Goal: Communication & Community: Ask a question

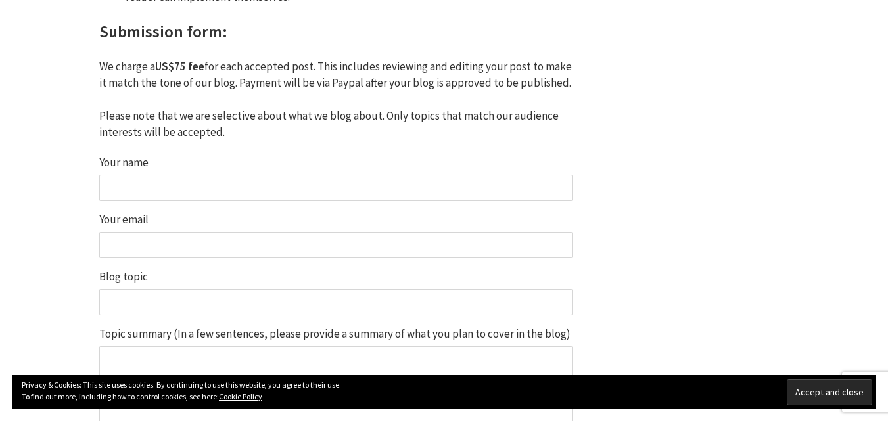
scroll to position [1297, 0]
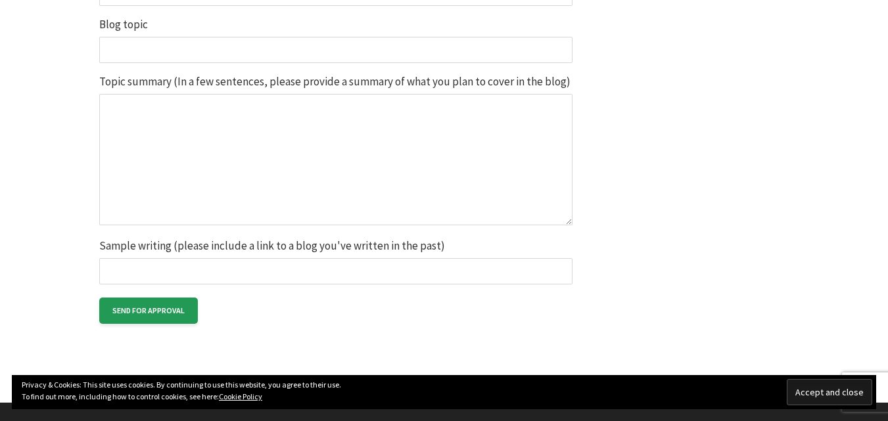
click at [810, 383] on input "Accept and close" at bounding box center [829, 392] width 85 height 26
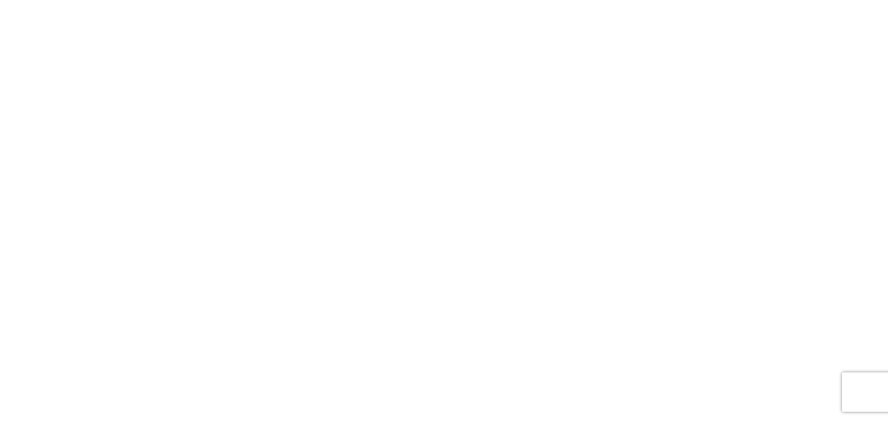
scroll to position [3767, 0]
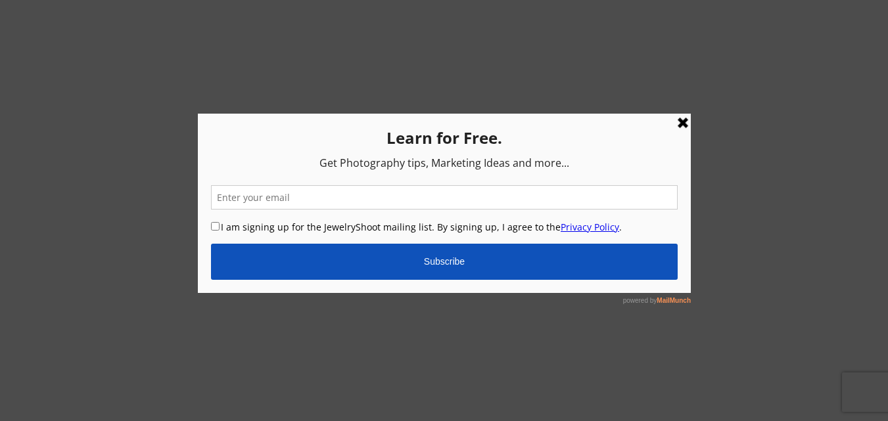
click at [740, 283] on div at bounding box center [444, 210] width 888 height 421
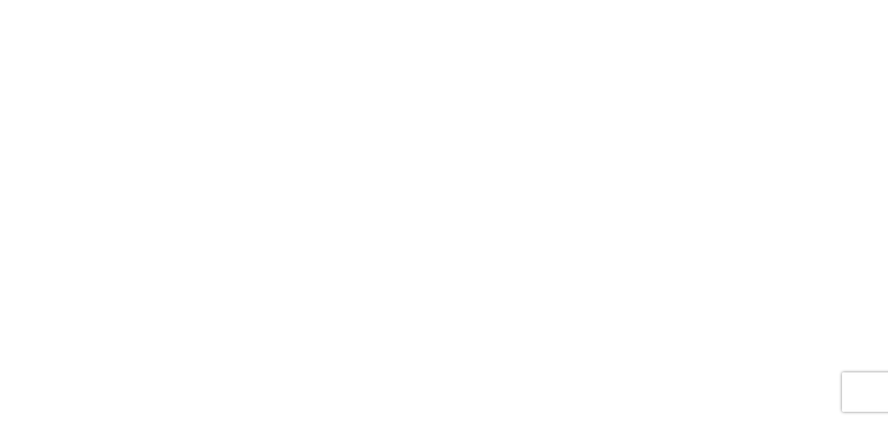
click at [0, 0] on link "Contact" at bounding box center [0, 0] width 0 height 0
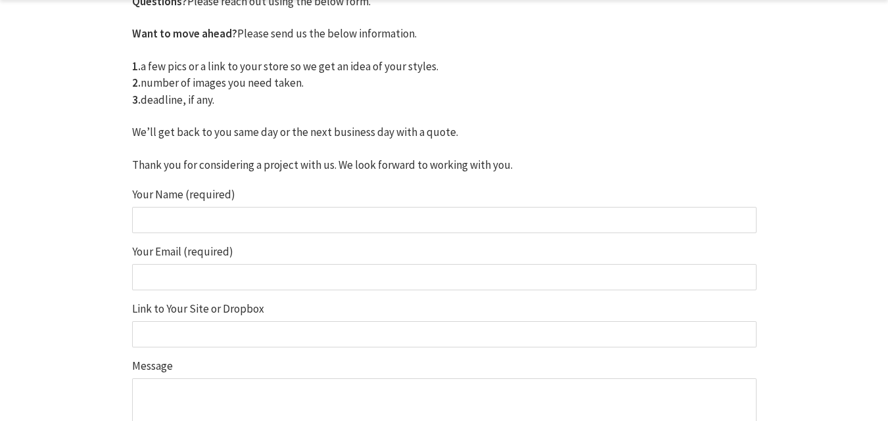
scroll to position [232, 0]
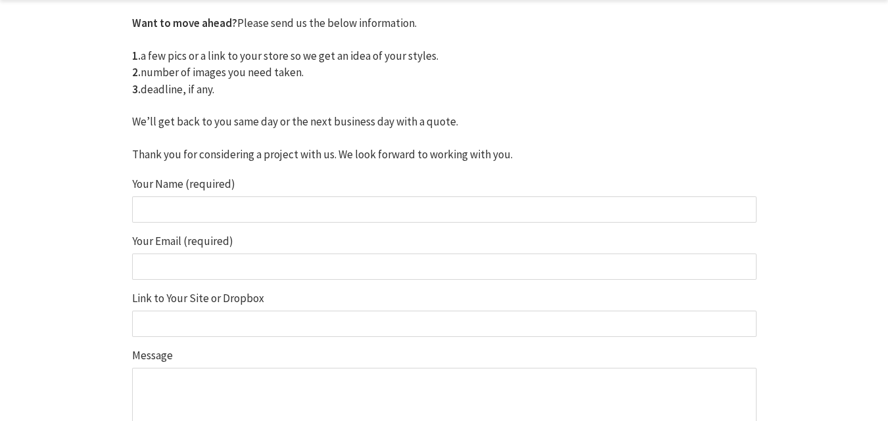
click at [356, 208] on input "Your Name (required)" at bounding box center [444, 210] width 625 height 26
type input "gracelovekin"
click at [212, 274] on input "Your Email (required)" at bounding box center [444, 267] width 625 height 26
type input "gracelovekin6@gmail.com"
click at [209, 320] on input "Link to Your Site or Dropbox" at bounding box center [444, 324] width 625 height 26
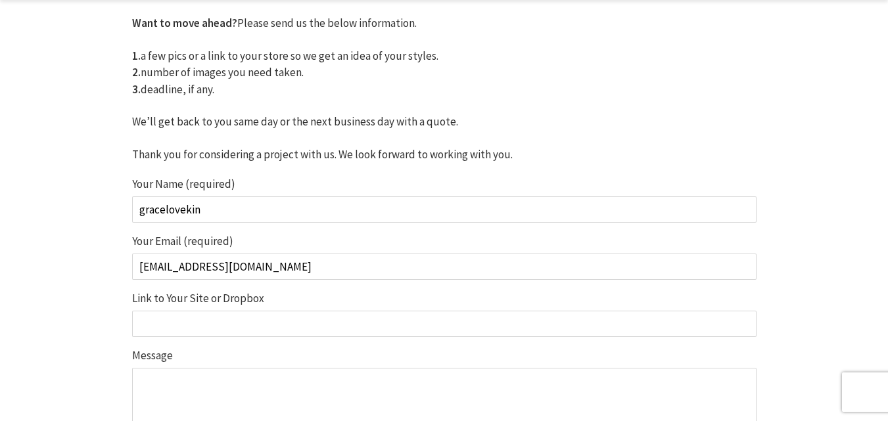
scroll to position [0, 0]
click at [245, 334] on input "Link to Your Site or Dropbox" at bounding box center [444, 324] width 625 height 26
paste input "[EMAIL_ADDRESS][DOMAIN_NAME]"
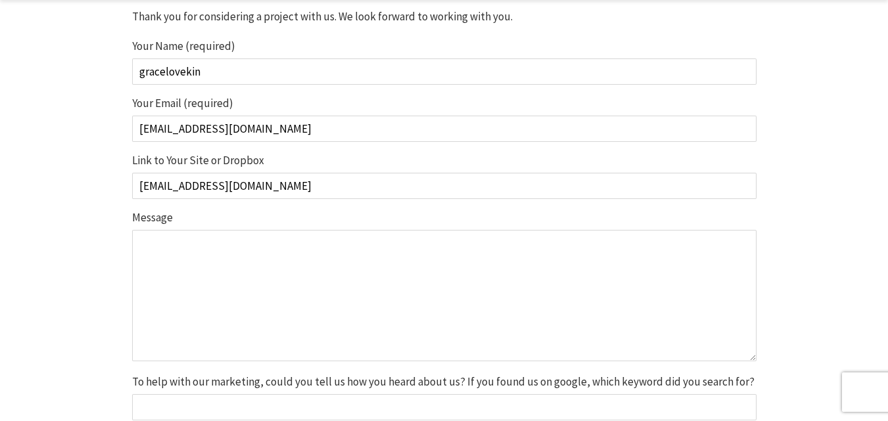
scroll to position [377, 0]
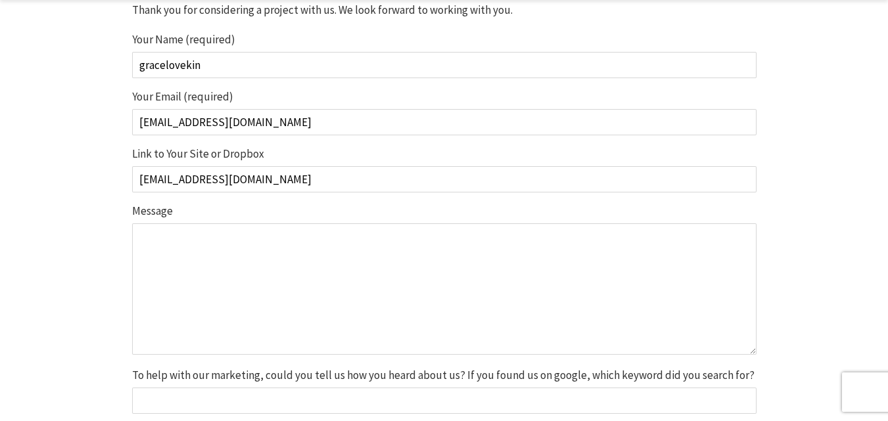
type input "[EMAIL_ADDRESS][DOMAIN_NAME]"
click at [197, 291] on textarea "Message" at bounding box center [444, 290] width 625 height 132
paste textarea "Hello Sir, I need a Paid Post with a permanent do-follow link at this Site... 1…"
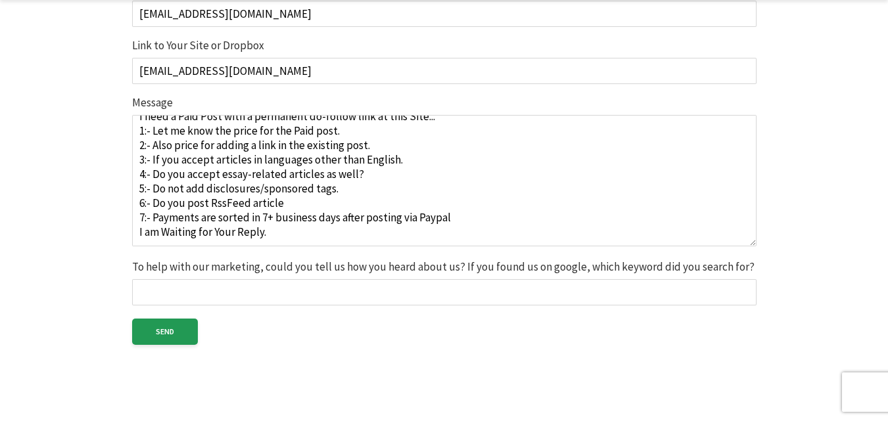
scroll to position [504, 0]
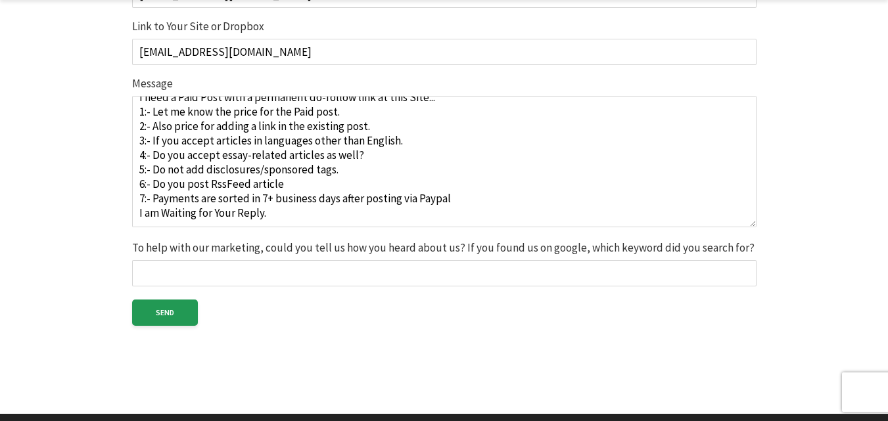
type textarea "Hello Sir, I need a Paid Post with a permanent do-follow link at this Site... 1…"
click at [343, 282] on input "To help with our marketing, could you tell us how you heard about us? If you fo…" at bounding box center [444, 273] width 625 height 26
click at [153, 314] on input "Send" at bounding box center [165, 313] width 66 height 26
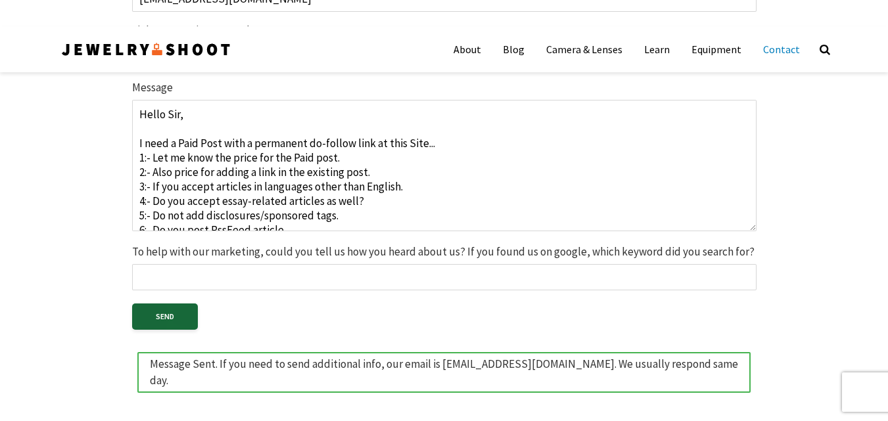
scroll to position [500, 0]
